Goal: Find specific page/section: Find specific page/section

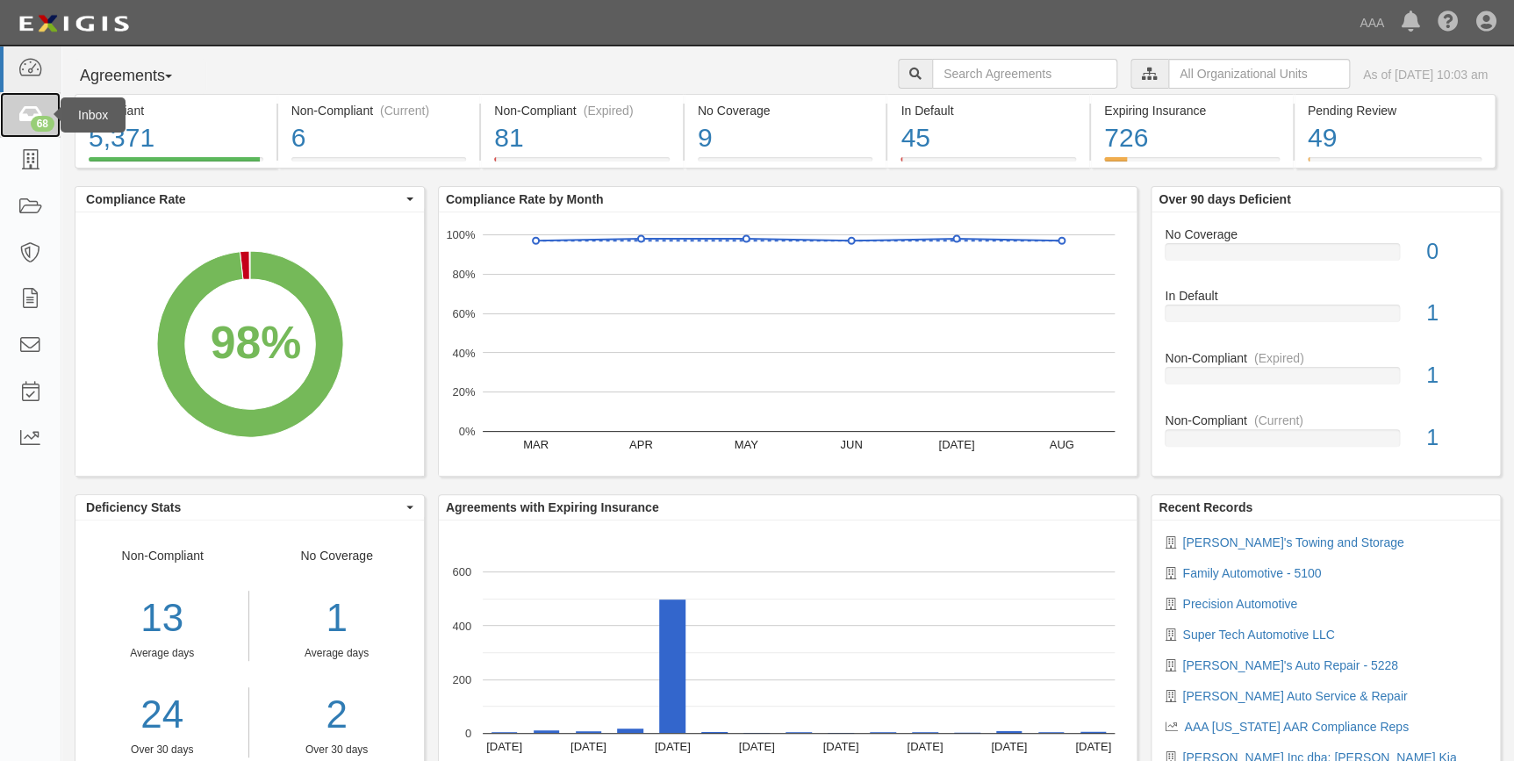
click at [22, 118] on icon at bounding box center [30, 115] width 25 height 20
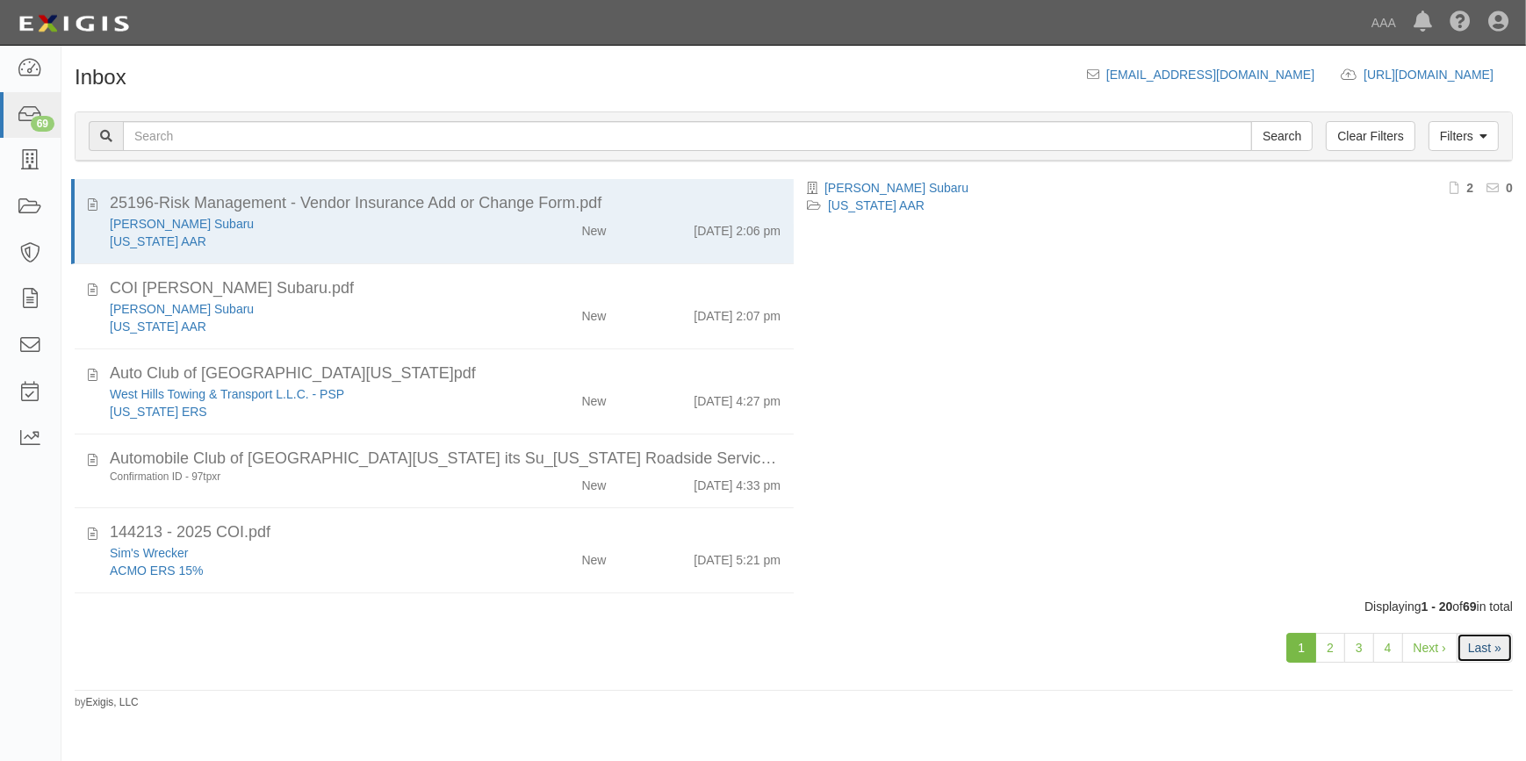
click at [1475, 650] on link "Last »" at bounding box center [1484, 648] width 56 height 30
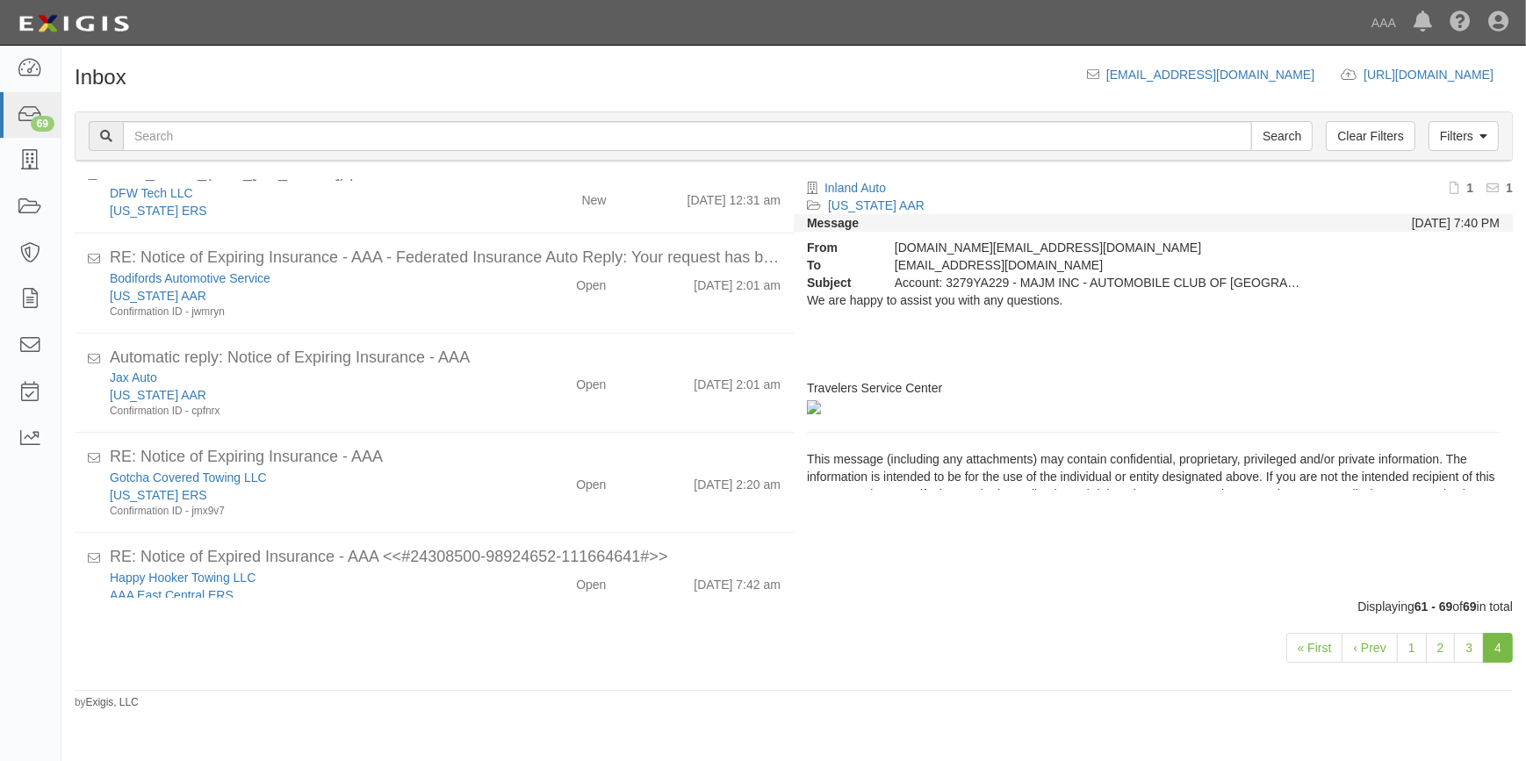
scroll to position [112, 0]
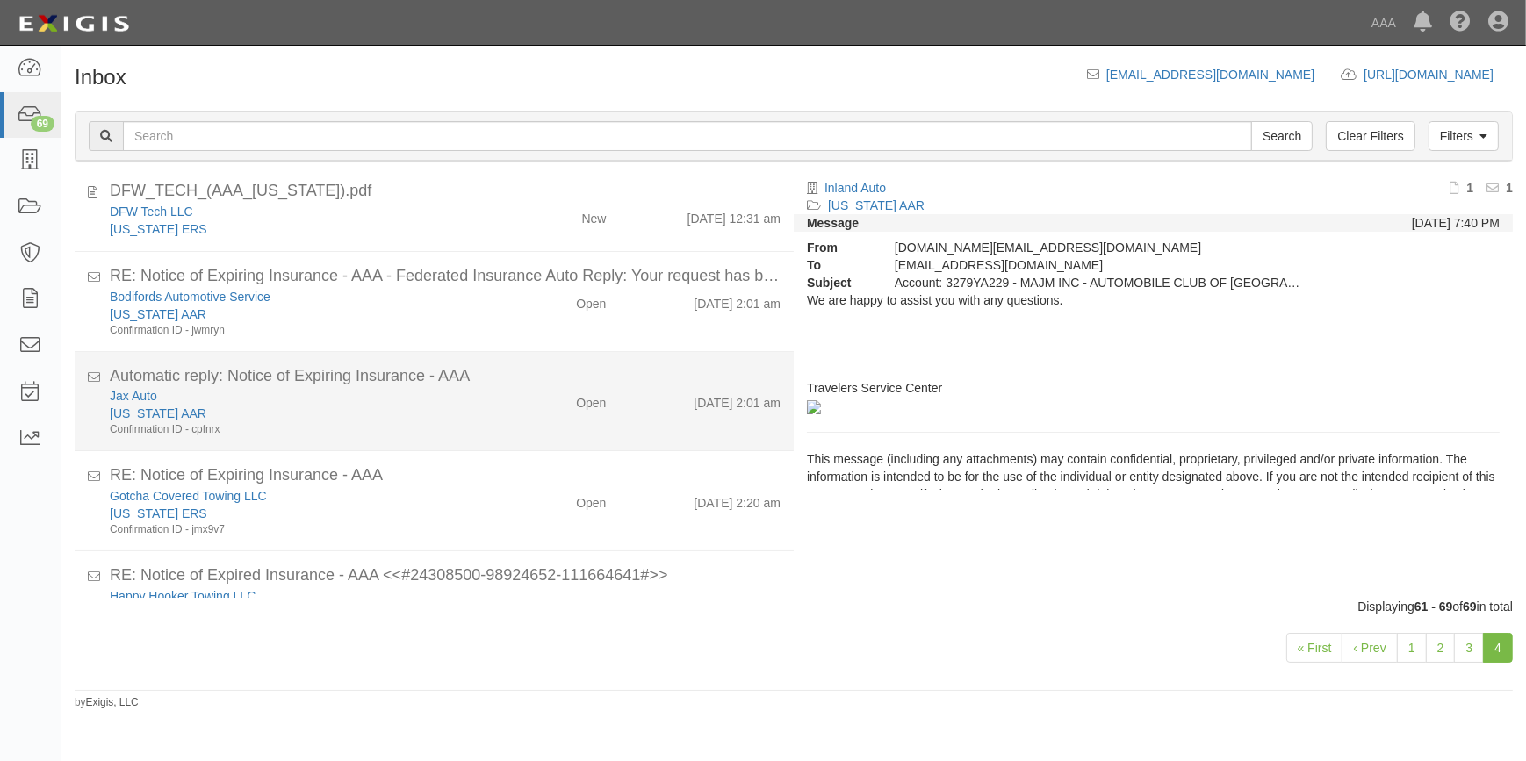
click at [490, 437] on li "Automatic reply: Notice of Expiring Insurance - AAA Jax Auto California AAR Con…" at bounding box center [434, 402] width 719 height 100
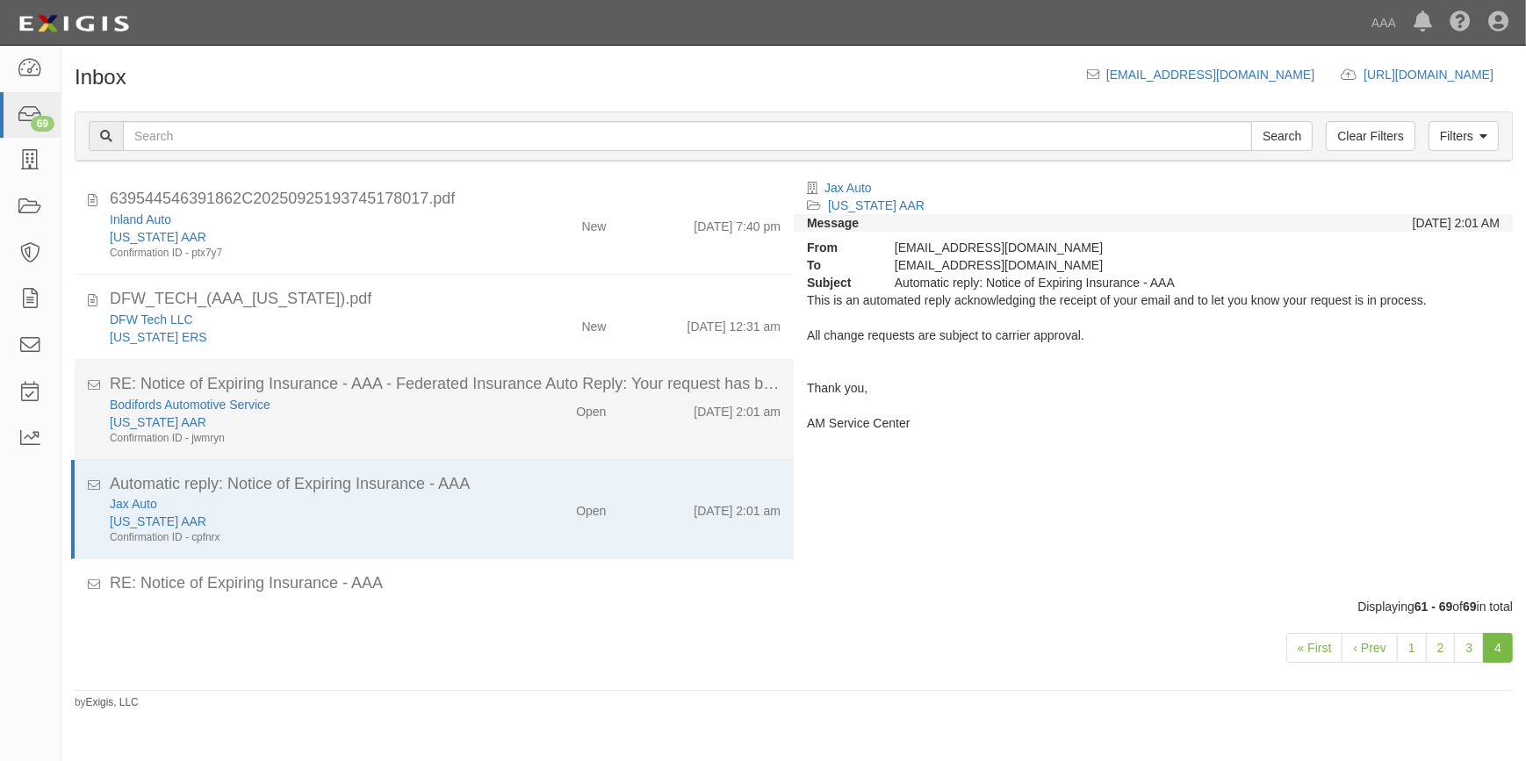
scroll to position [0, 0]
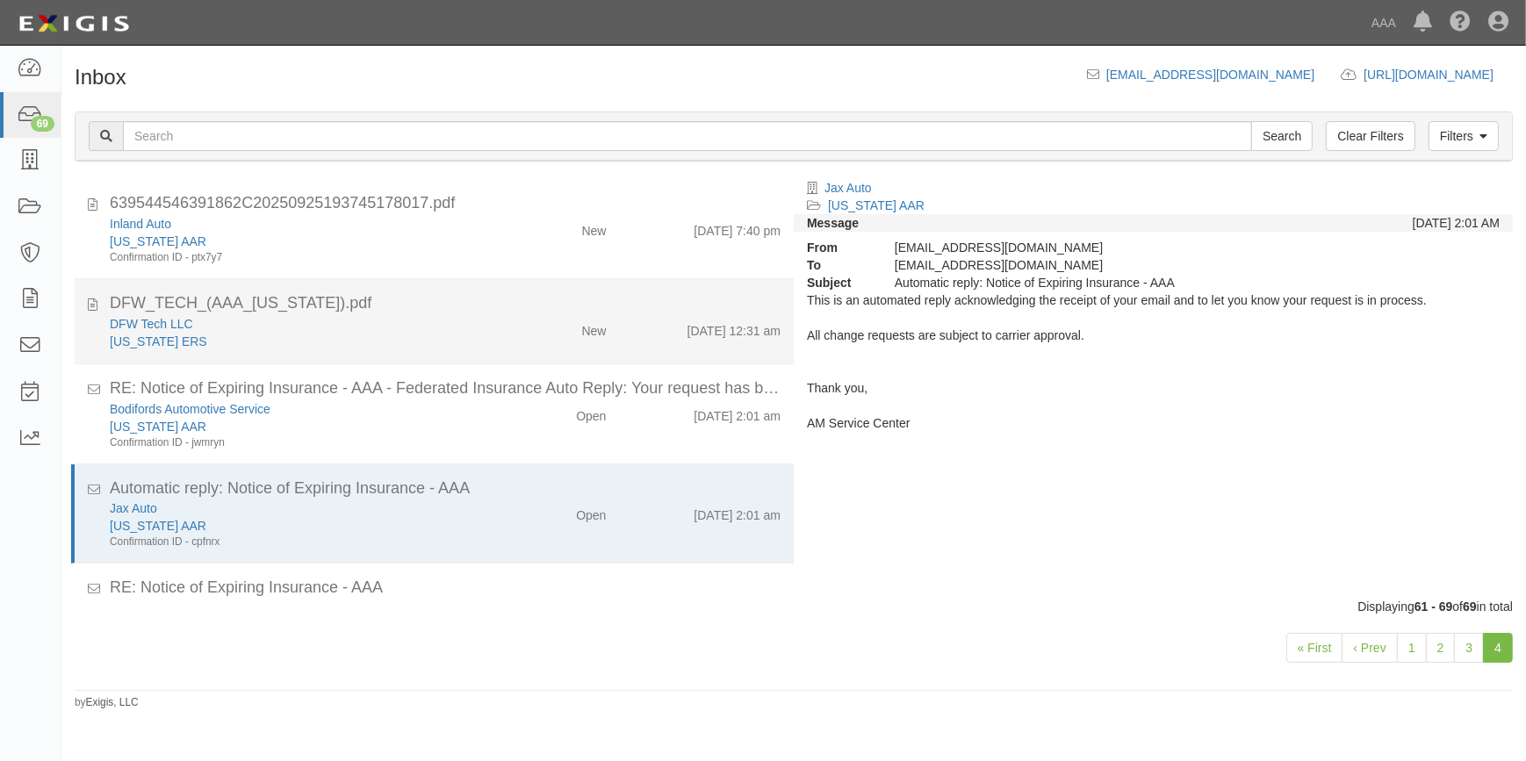
click at [234, 345] on div "[US_STATE] ERS" at bounding box center [300, 342] width 380 height 18
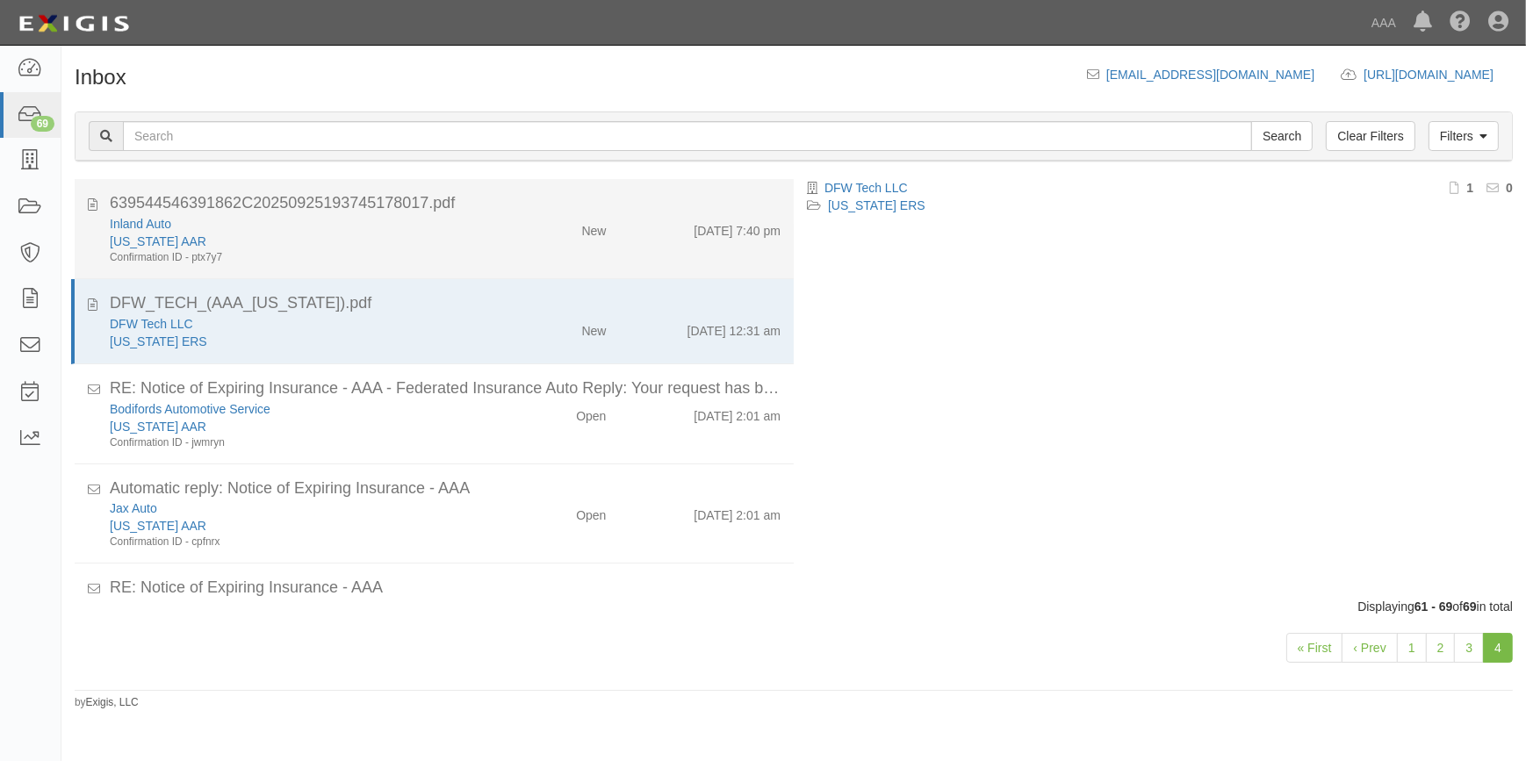
click at [288, 246] on div "[US_STATE] AAR" at bounding box center [300, 242] width 380 height 18
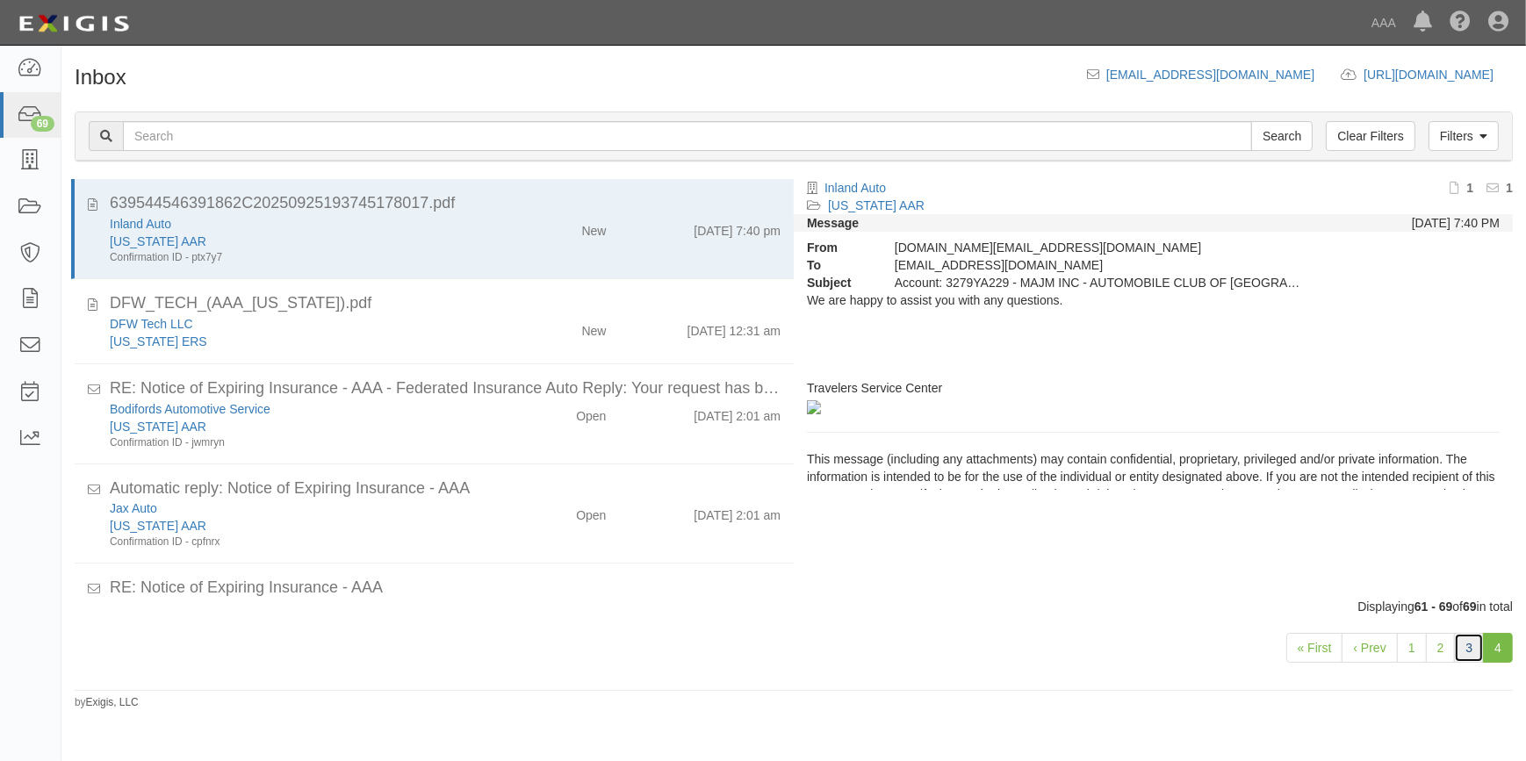
click at [1476, 652] on link "3" at bounding box center [1469, 648] width 30 height 30
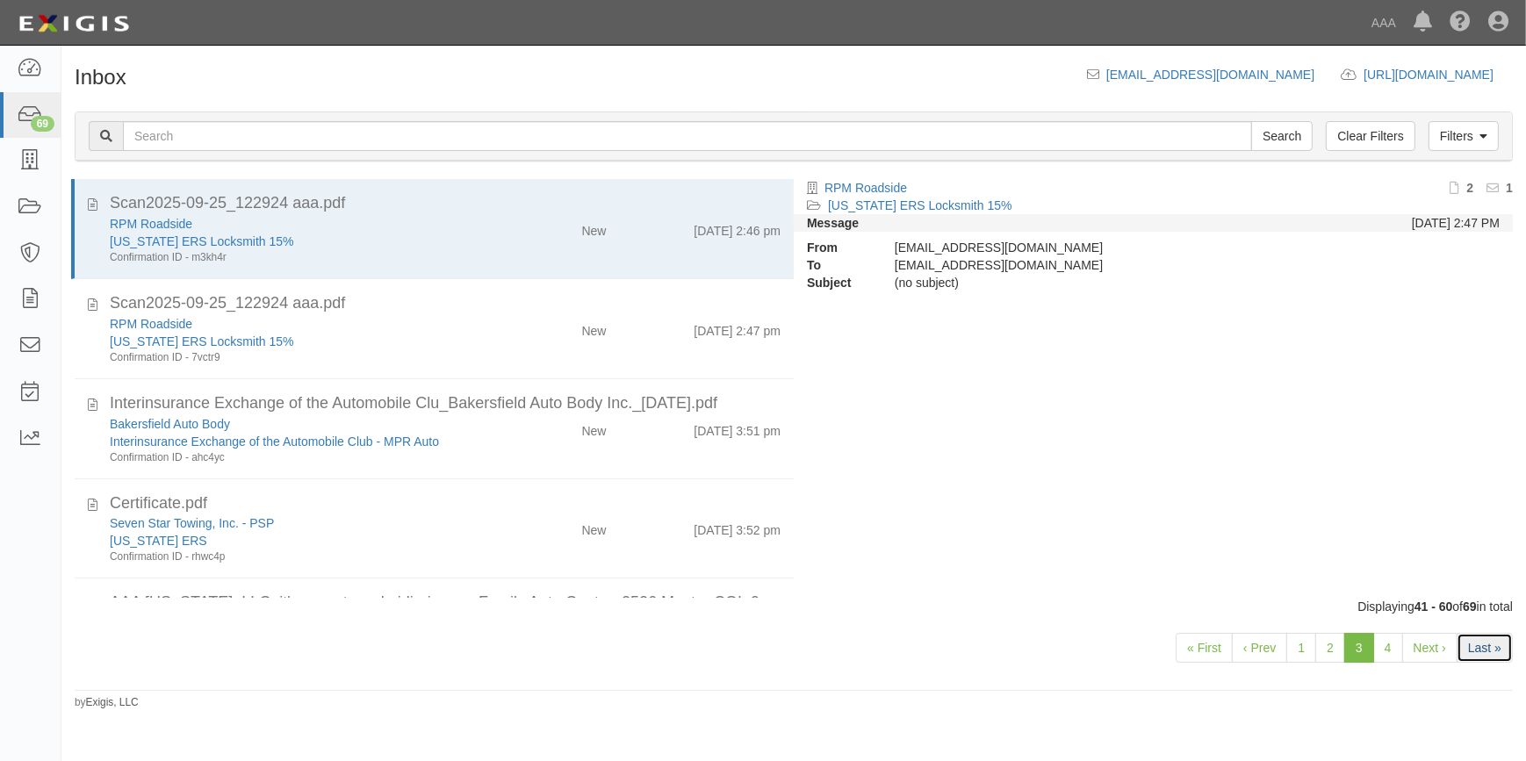
click at [1483, 647] on link "Last »" at bounding box center [1484, 648] width 56 height 30
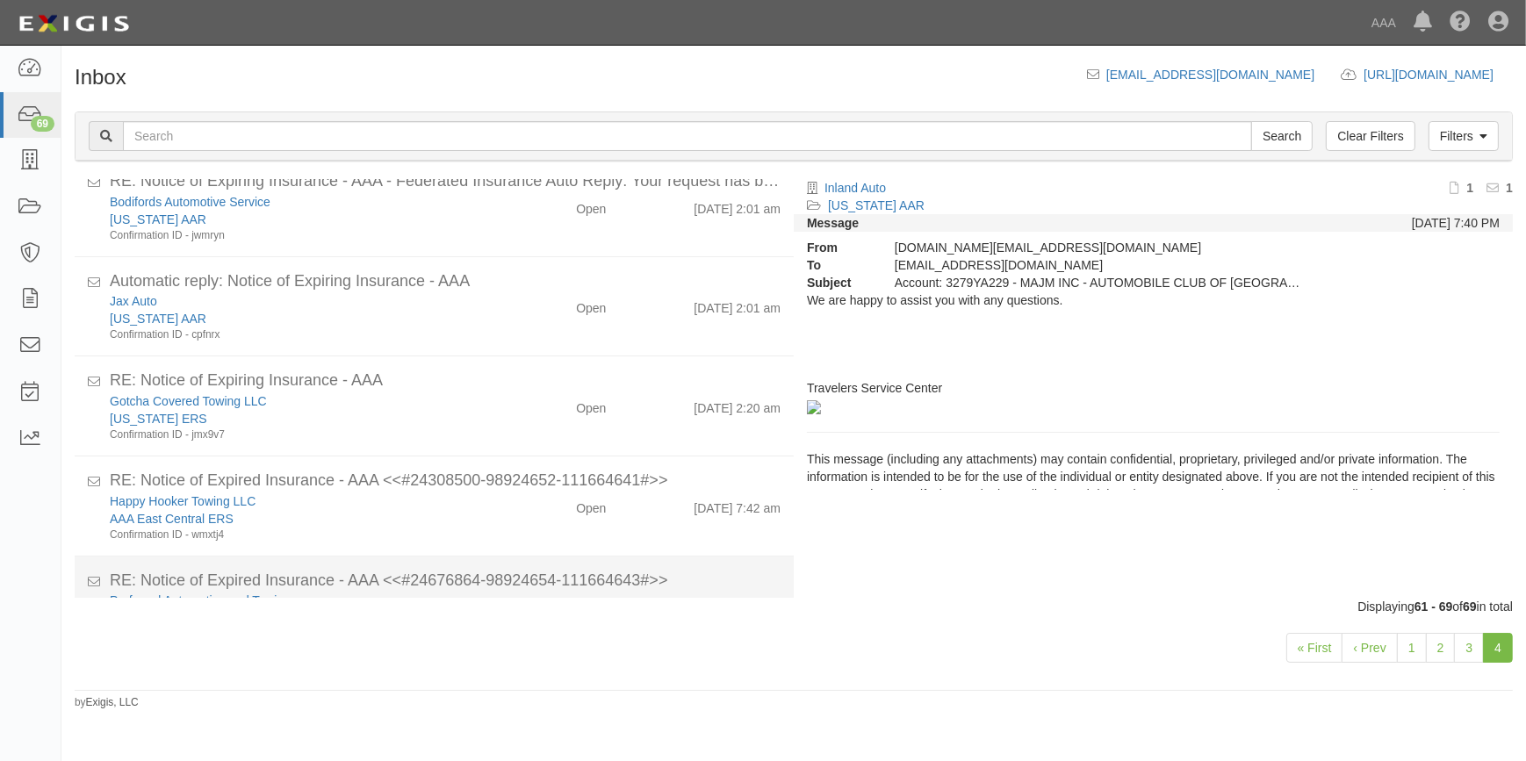
scroll to position [431, 0]
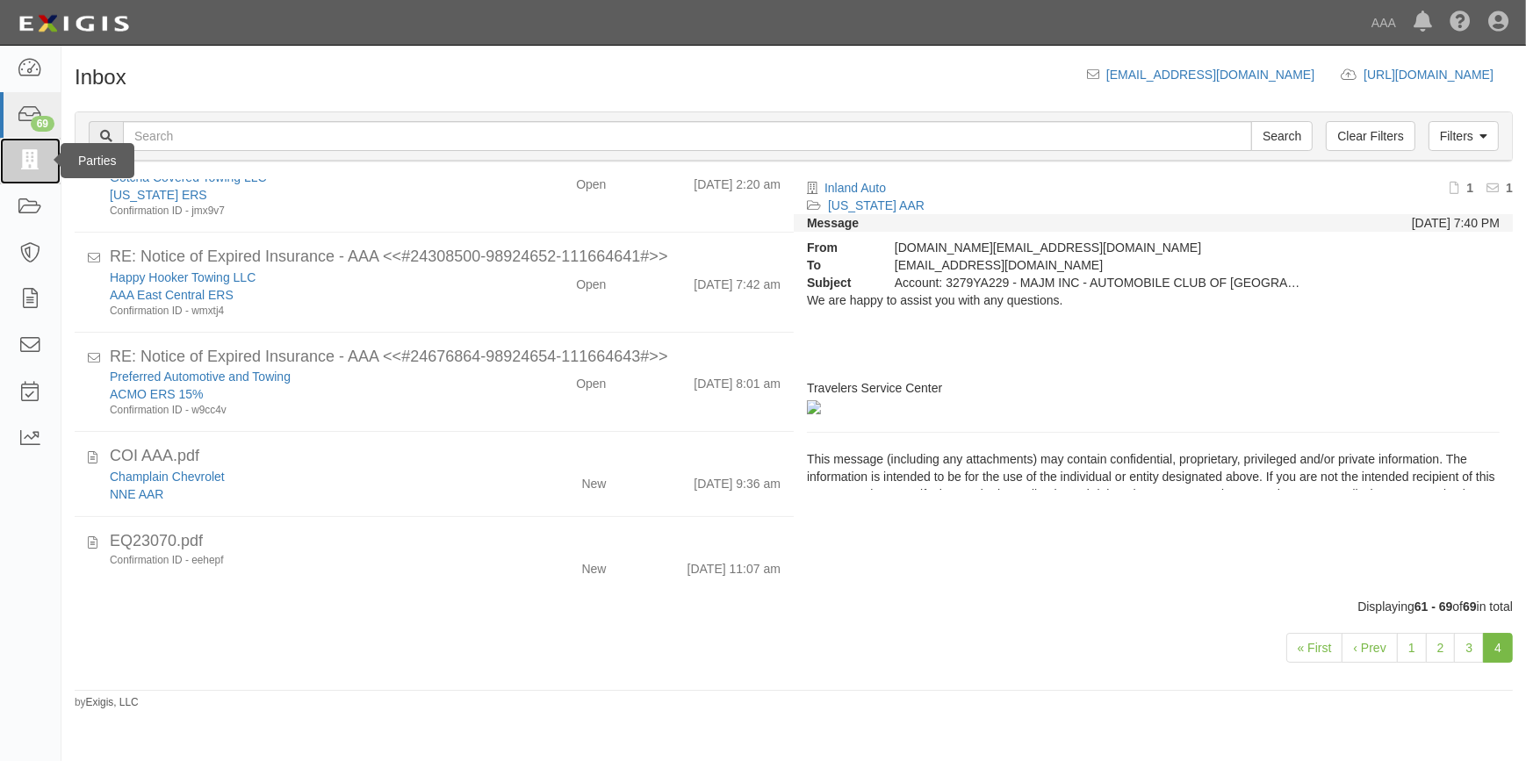
click at [30, 154] on icon at bounding box center [30, 161] width 25 height 20
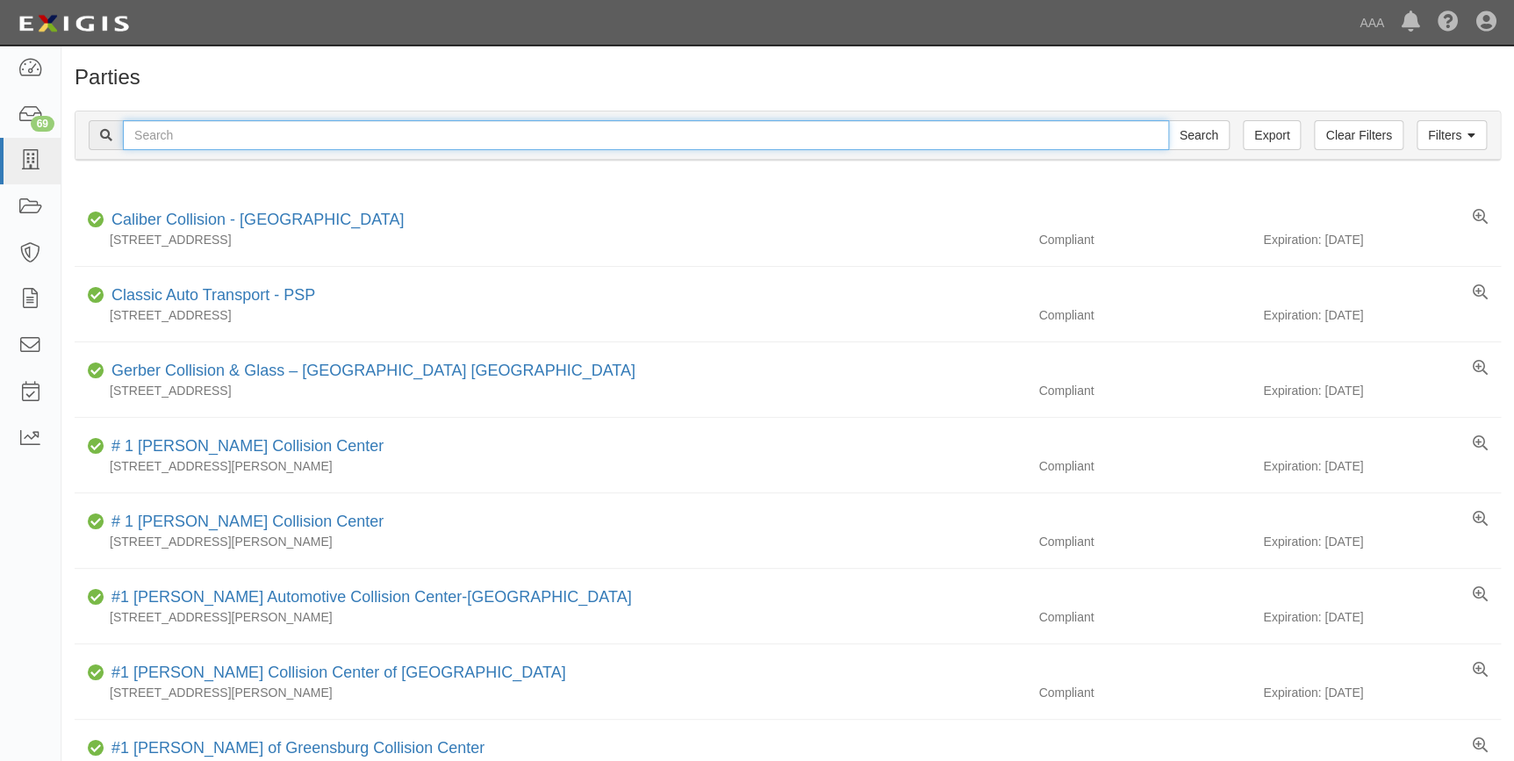
click at [295, 133] on input "text" at bounding box center [646, 135] width 1046 height 30
type input "21228"
click at [1168, 120] on input "Search" at bounding box center [1198, 135] width 61 height 30
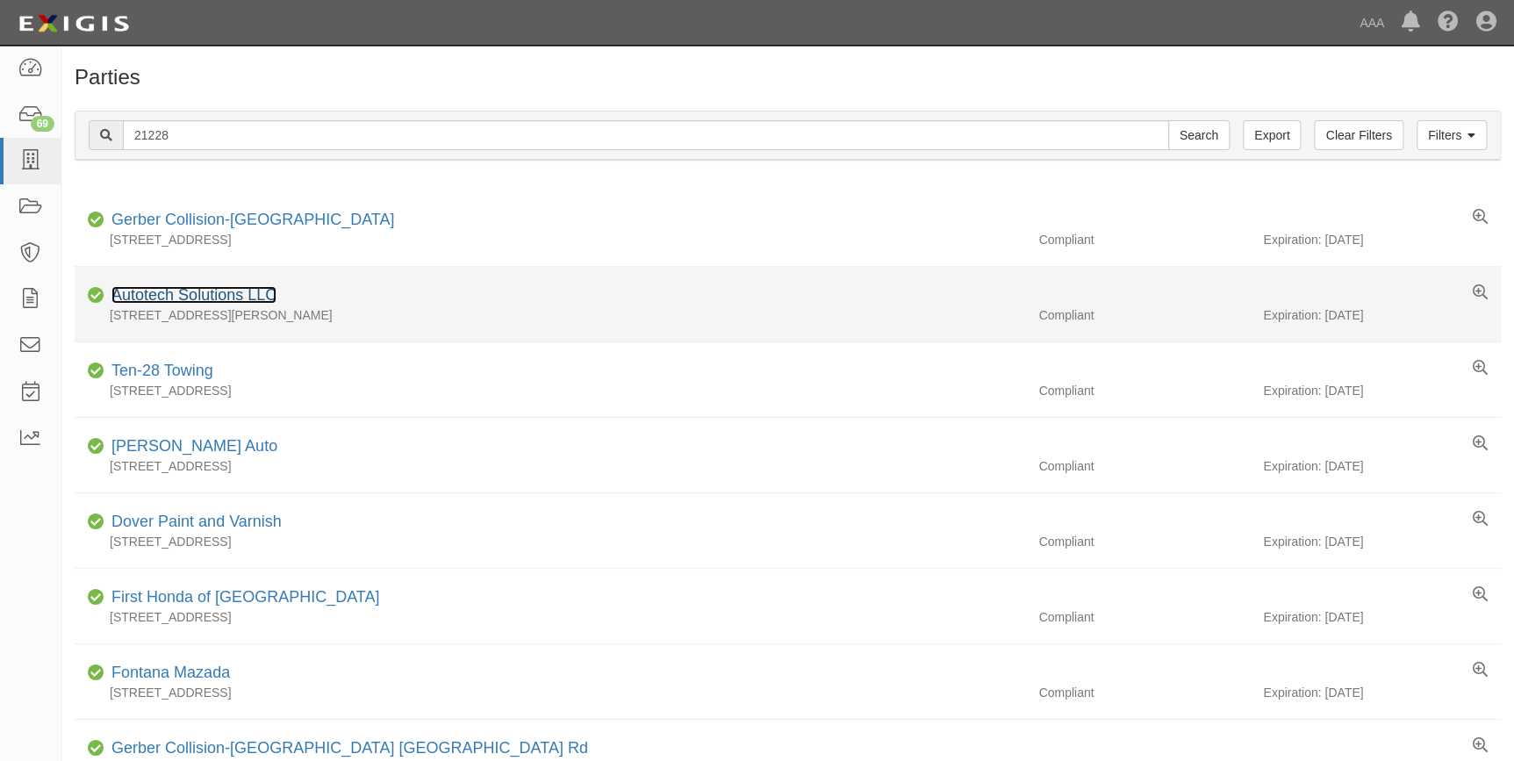
click at [209, 293] on link "Autotech Solutions LLC" at bounding box center [193, 295] width 165 height 18
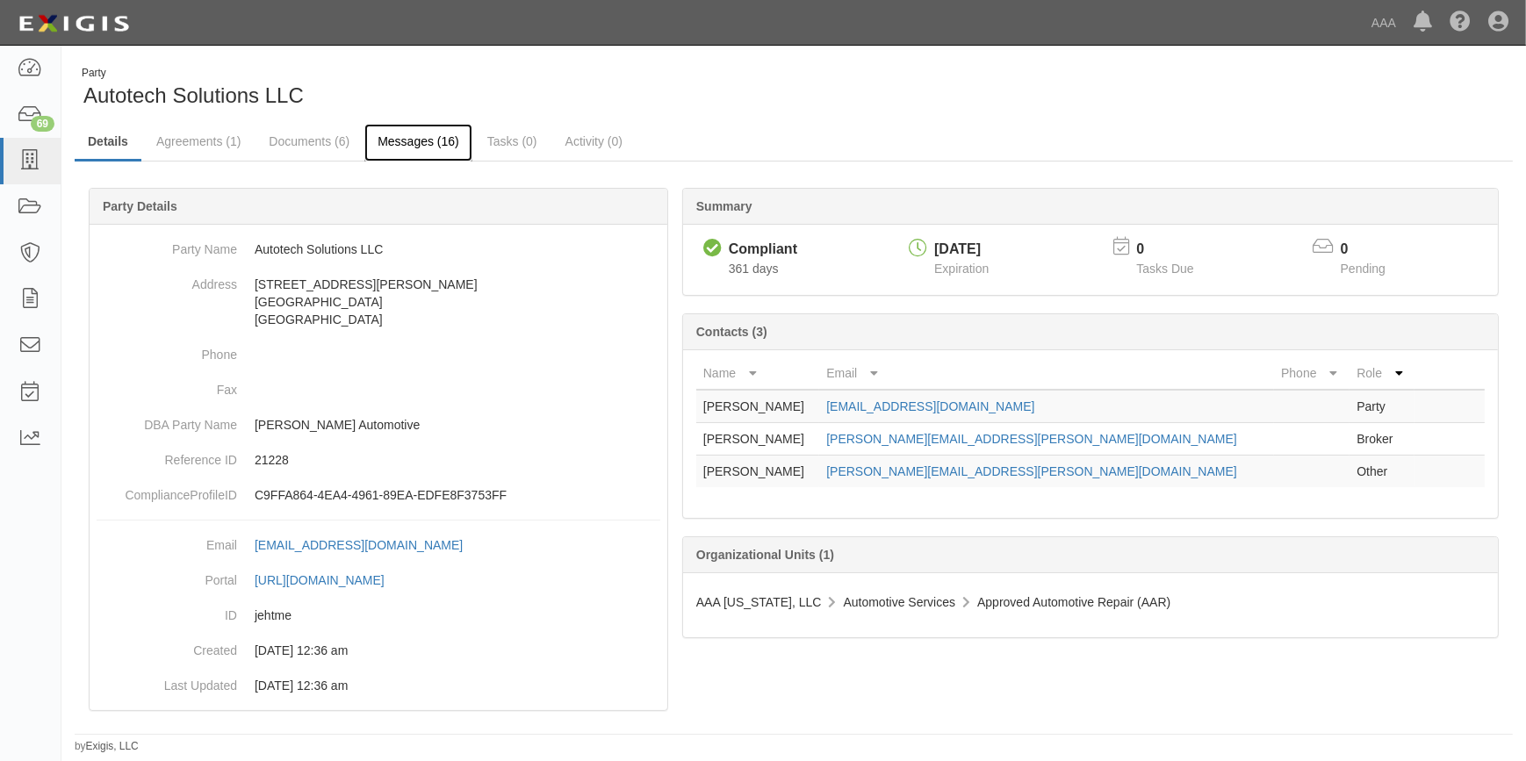
click at [412, 133] on link "Messages (16)" at bounding box center [418, 143] width 108 height 38
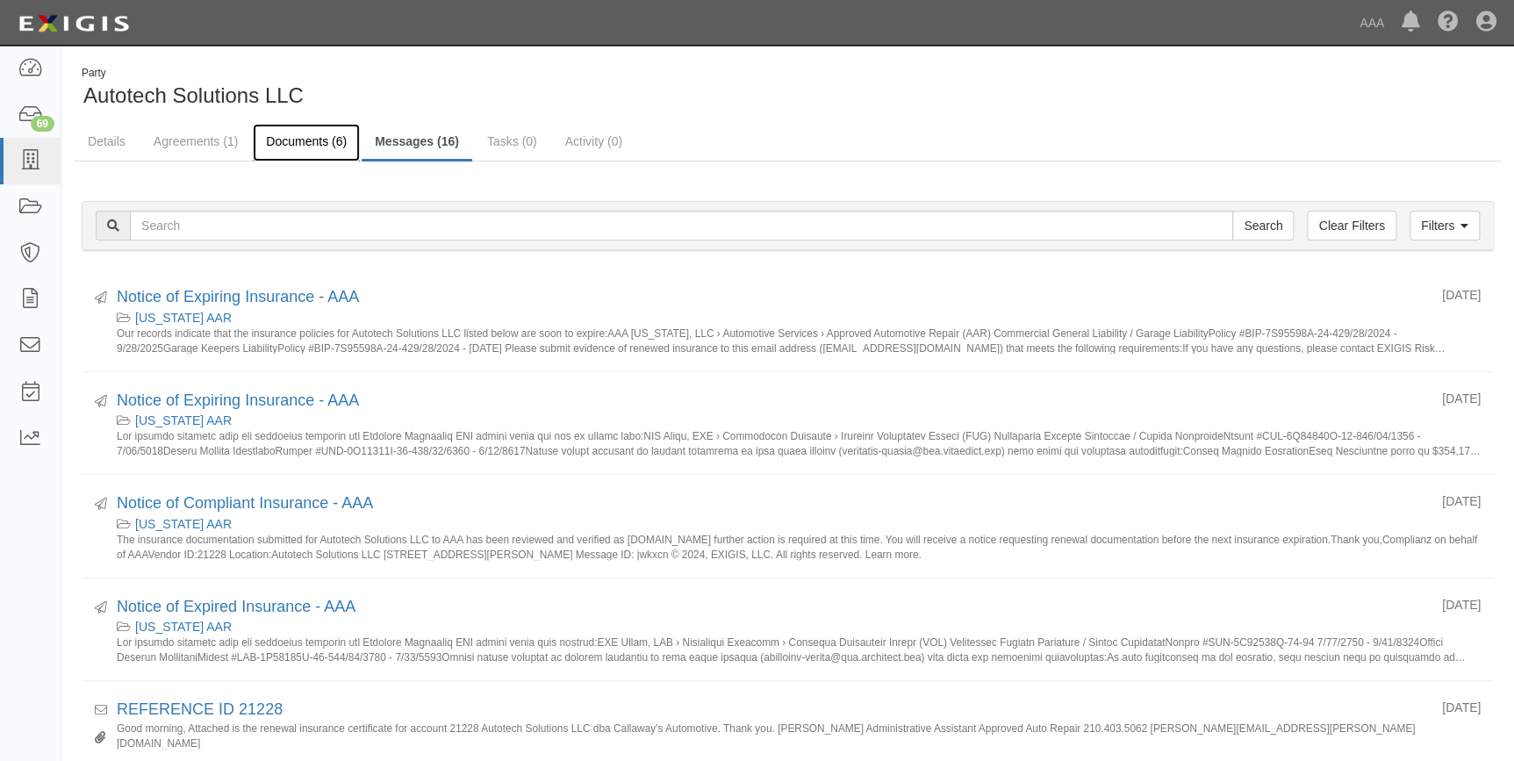
click at [333, 140] on link "Documents (6)" at bounding box center [306, 143] width 107 height 38
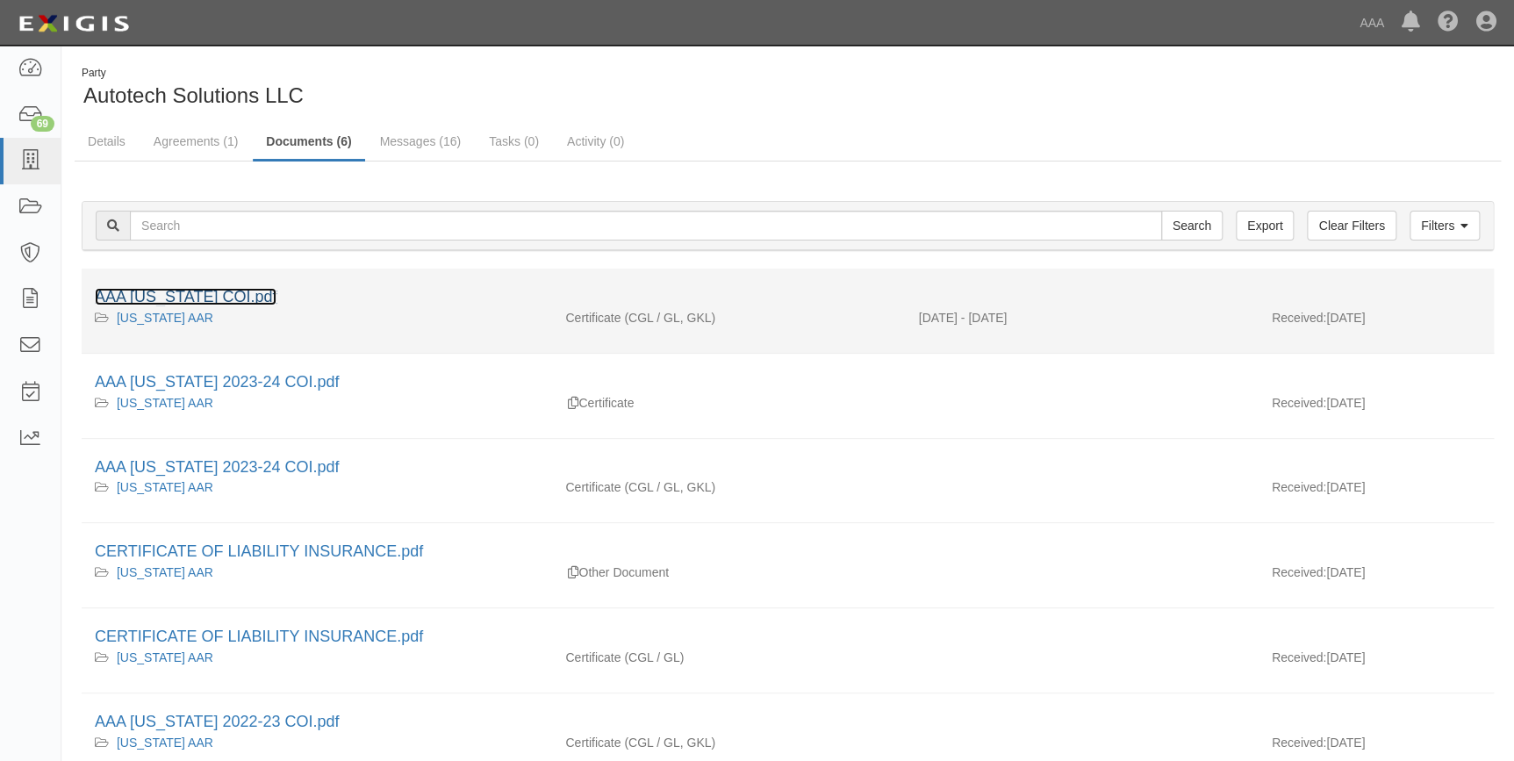
click at [221, 291] on link "AAA [US_STATE] COI.pdf" at bounding box center [186, 297] width 182 height 18
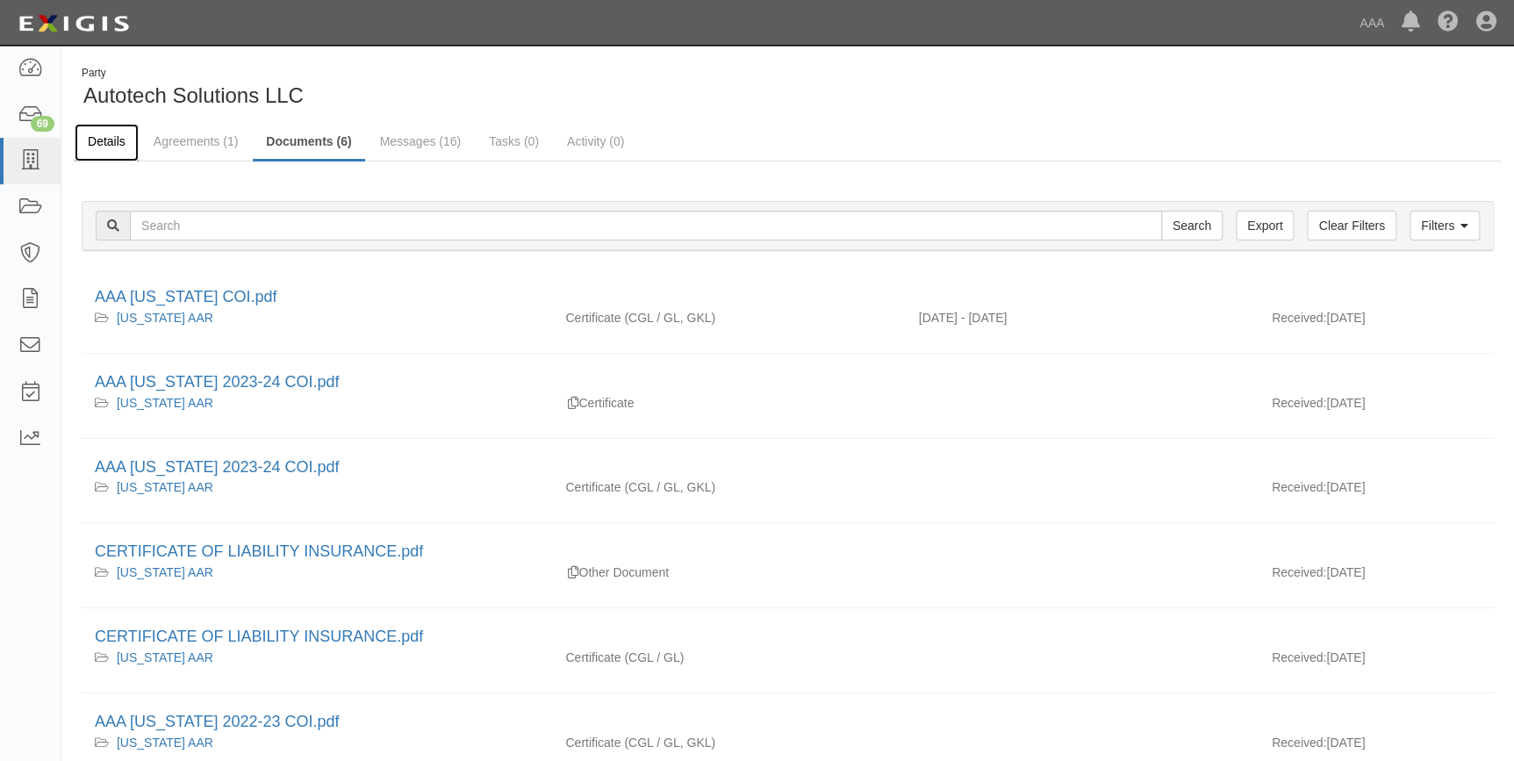
click at [124, 140] on link "Details" at bounding box center [107, 143] width 64 height 38
